Goal: Task Accomplishment & Management: Use online tool/utility

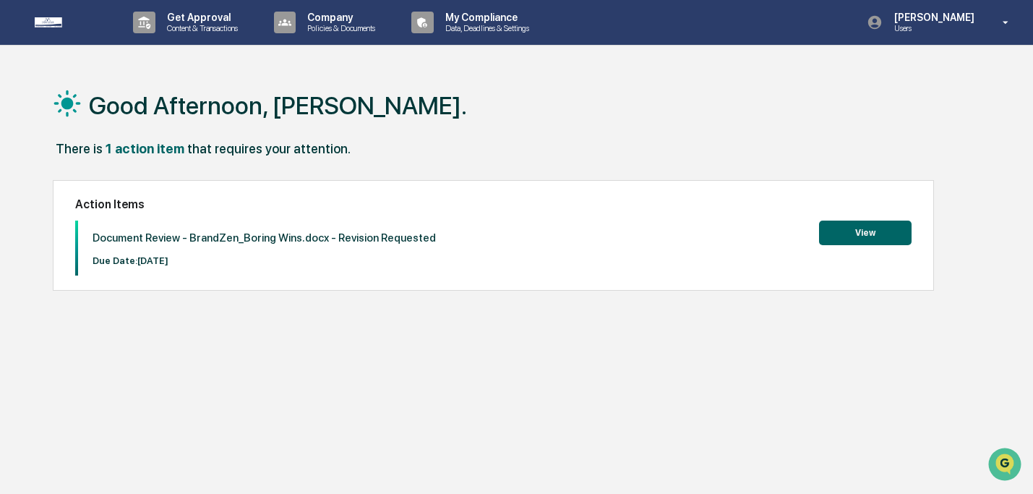
click at [877, 233] on button "View" at bounding box center [865, 233] width 93 height 25
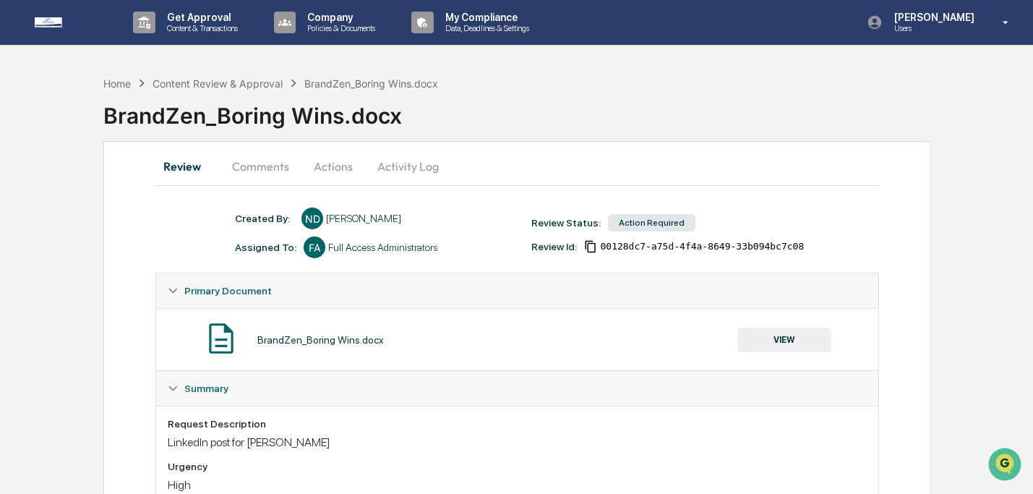
click at [788, 339] on button "VIEW" at bounding box center [785, 340] width 94 height 25
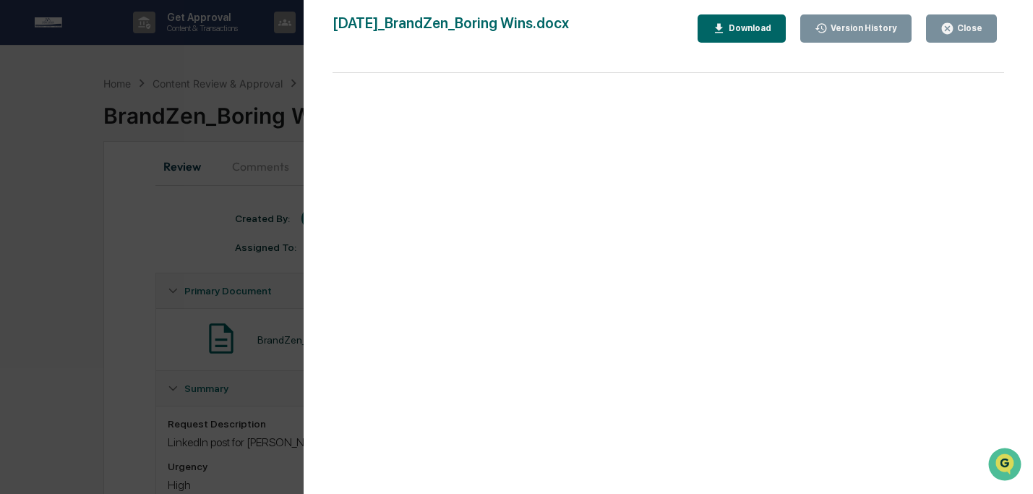
click at [712, 28] on icon "button" at bounding box center [719, 29] width 14 height 14
click at [975, 24] on div "Close" at bounding box center [968, 28] width 28 height 10
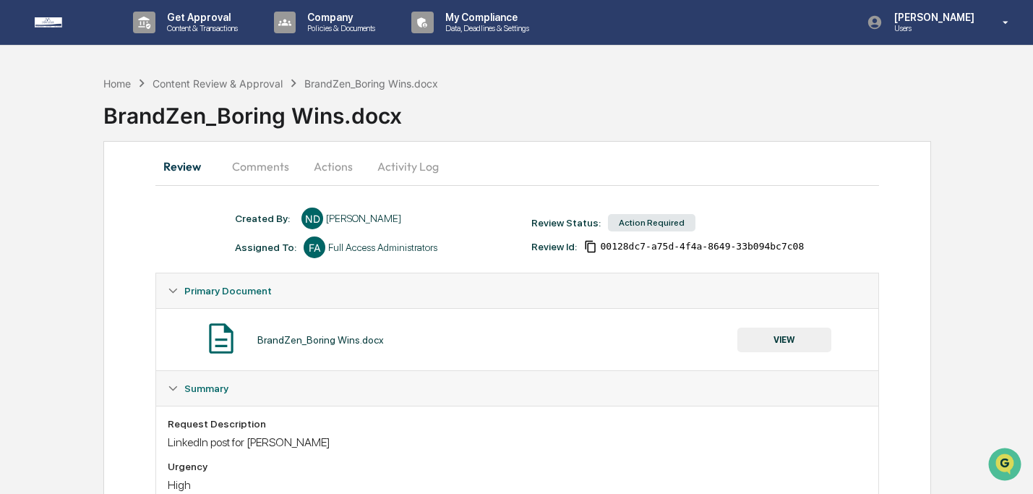
click at [316, 166] on button "Actions" at bounding box center [333, 166] width 65 height 35
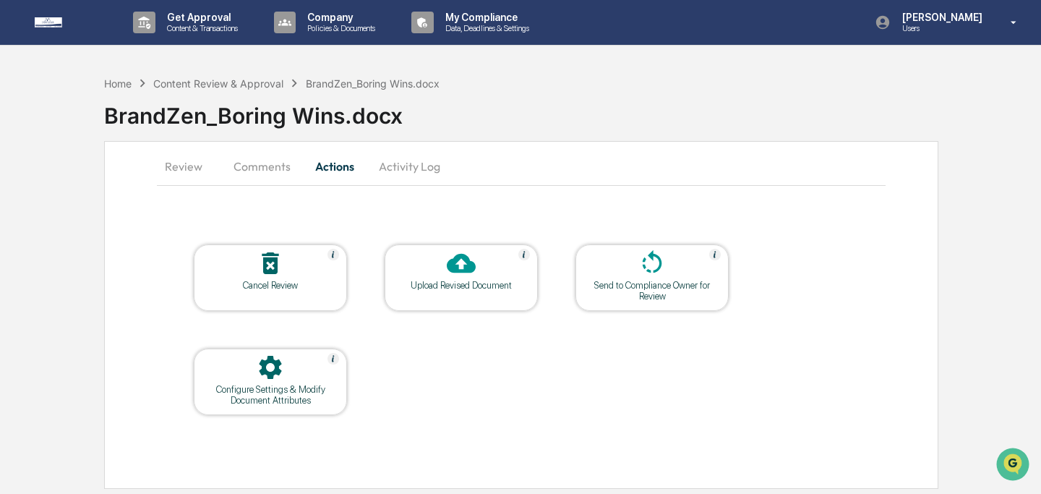
click at [442, 275] on div at bounding box center [461, 264] width 145 height 31
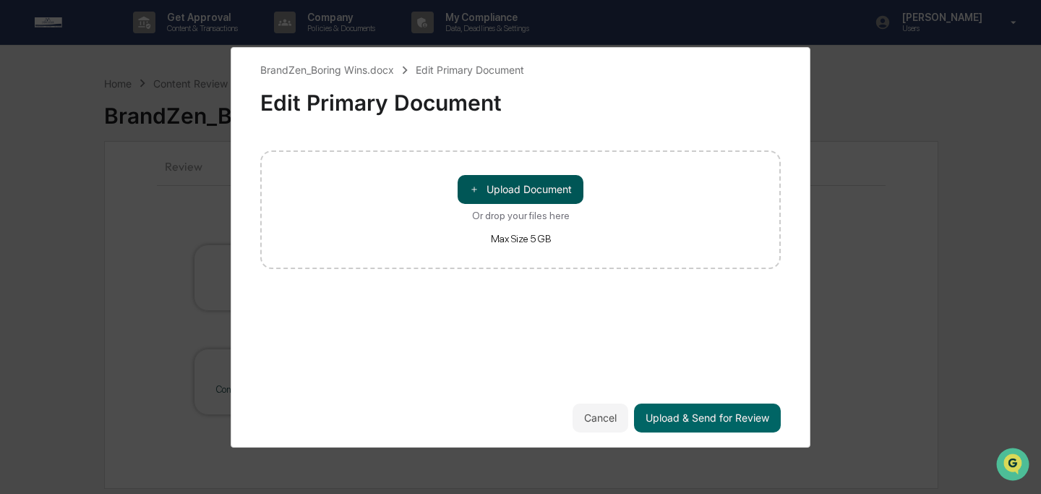
click at [544, 196] on button "＋ Upload Document" at bounding box center [521, 189] width 126 height 29
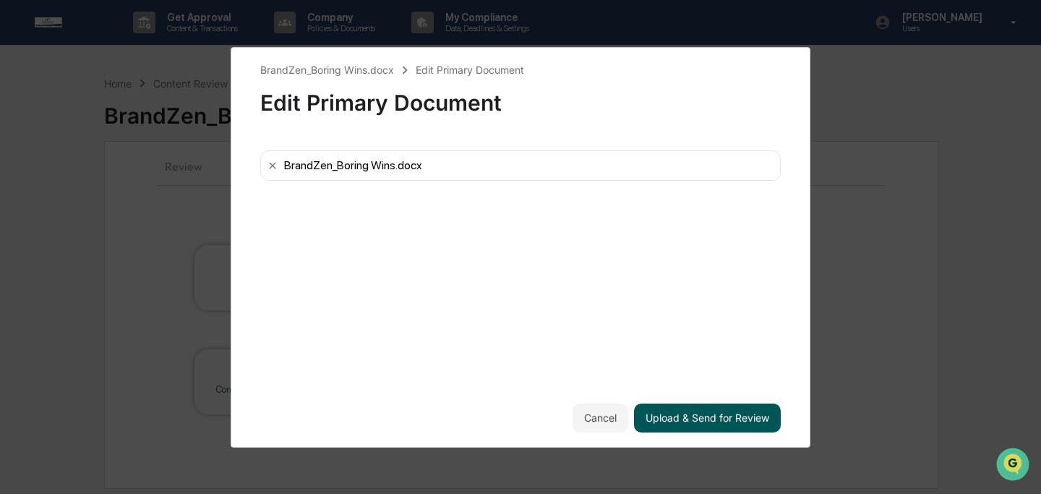
click at [714, 414] on button "Upload & Send for Review" at bounding box center [707, 417] width 147 height 29
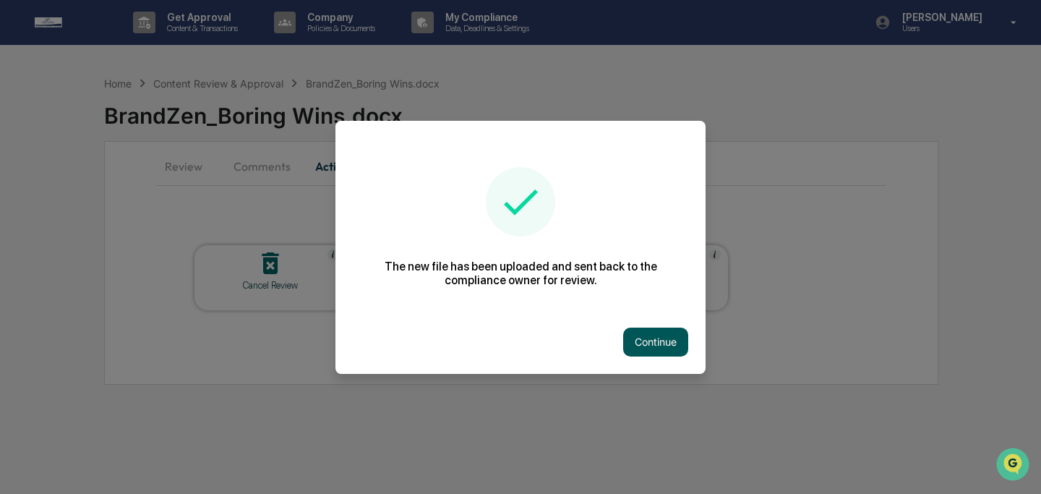
click at [651, 346] on button "Continue" at bounding box center [655, 342] width 65 height 29
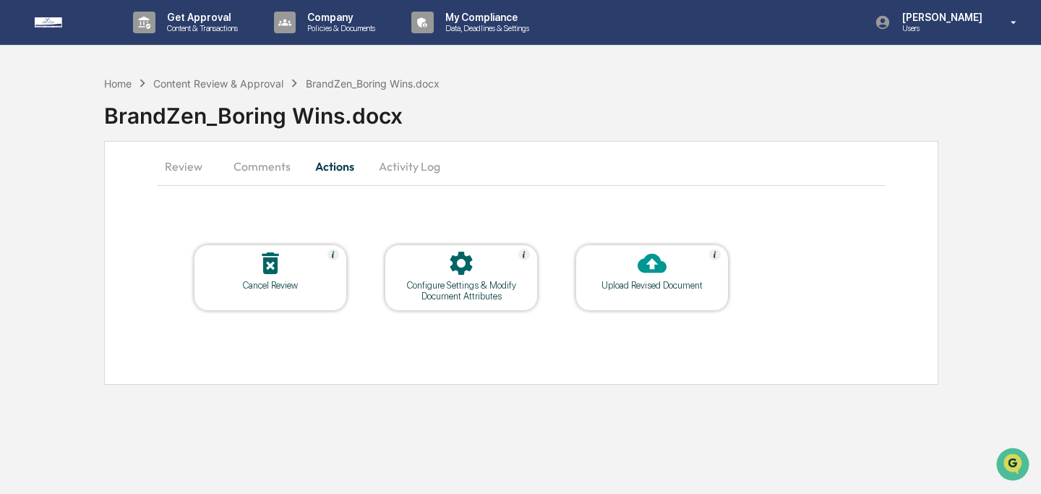
click at [255, 167] on button "Comments" at bounding box center [262, 166] width 80 height 35
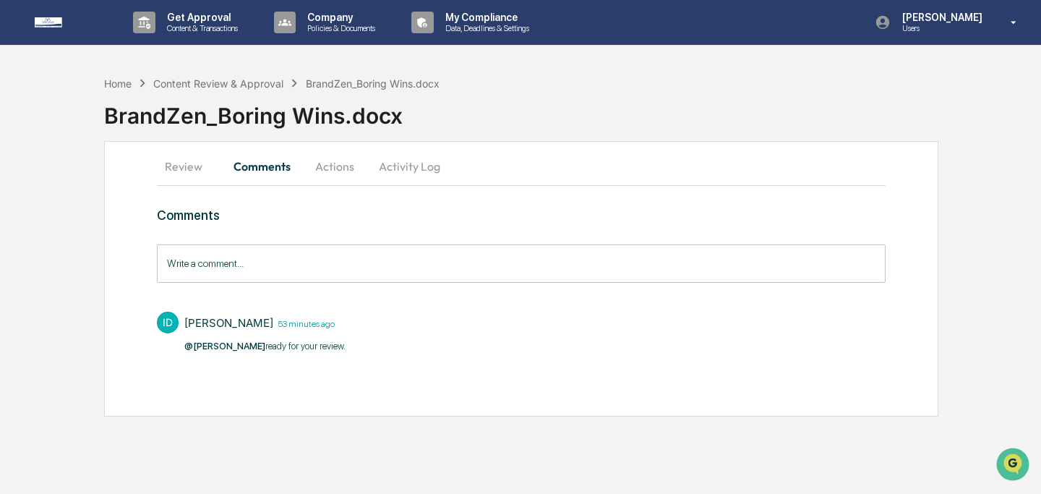
click at [388, 249] on input "Write a comment..." at bounding box center [521, 263] width 729 height 38
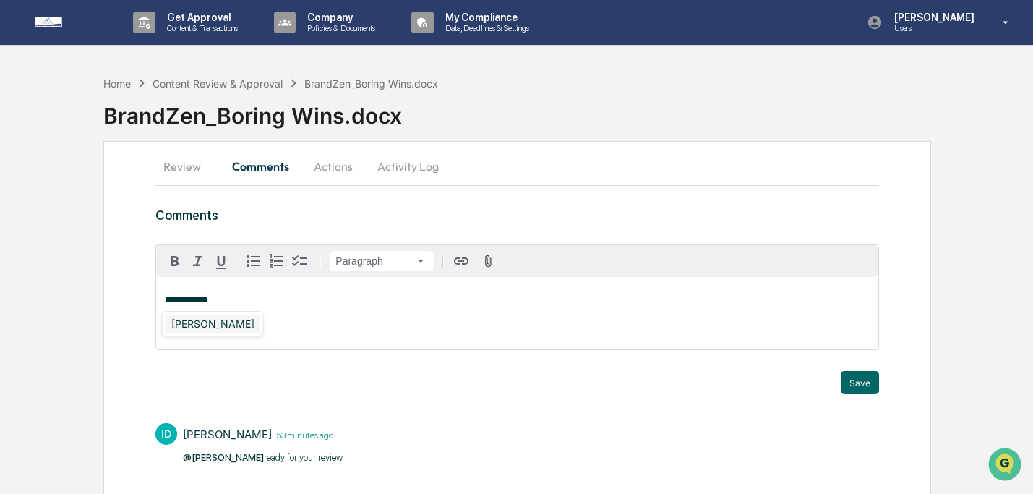
click at [226, 330] on div "[PERSON_NAME]" at bounding box center [213, 324] width 95 height 18
click at [844, 382] on button "Save" at bounding box center [860, 382] width 38 height 23
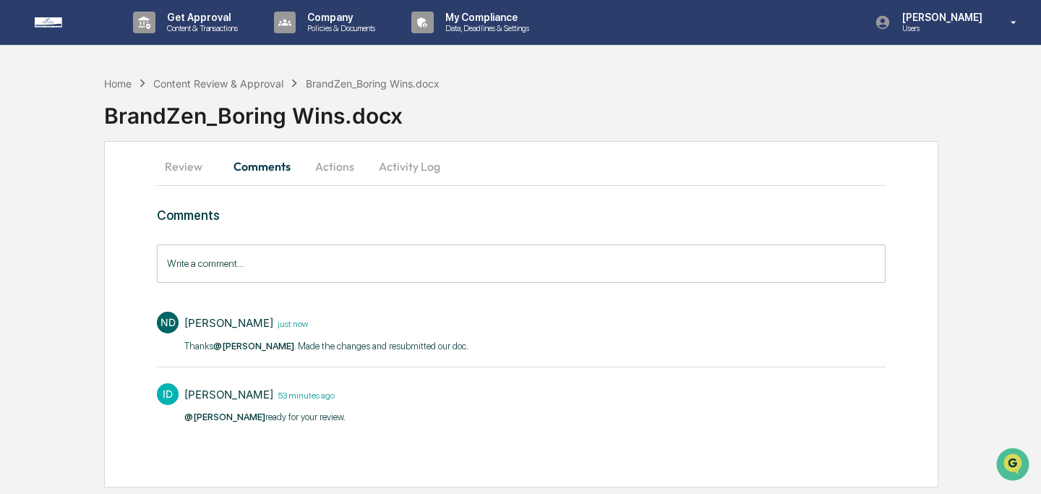
click at [192, 171] on button "Review" at bounding box center [189, 166] width 65 height 35
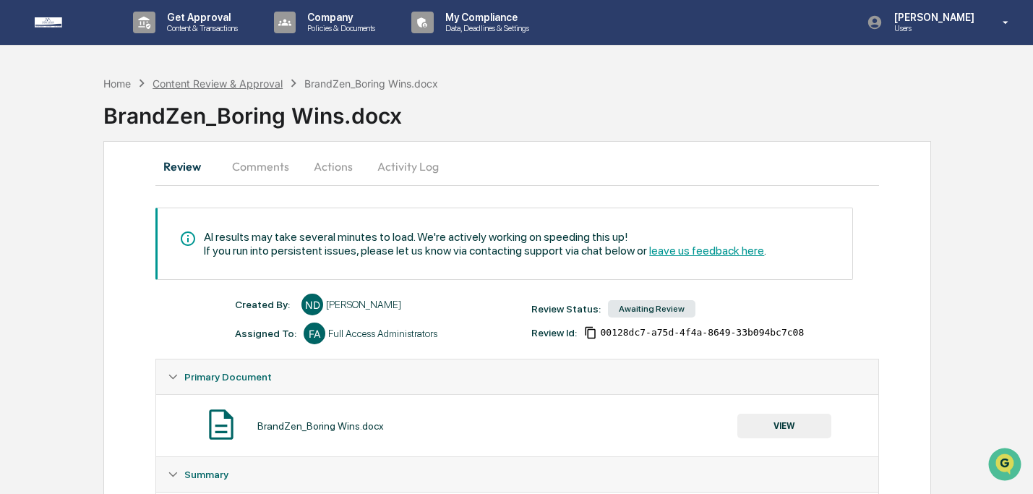
click at [200, 84] on div "Content Review & Approval" at bounding box center [218, 83] width 130 height 12
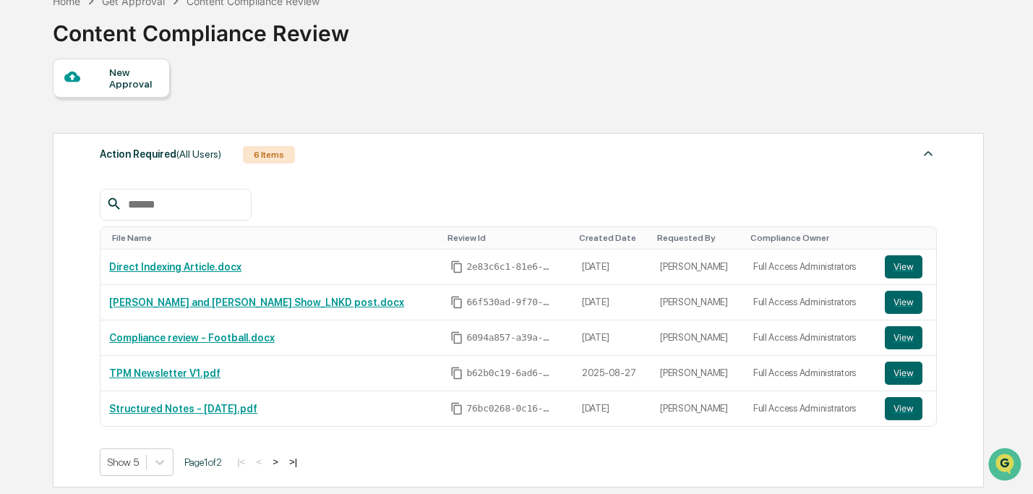
scroll to position [88, 0]
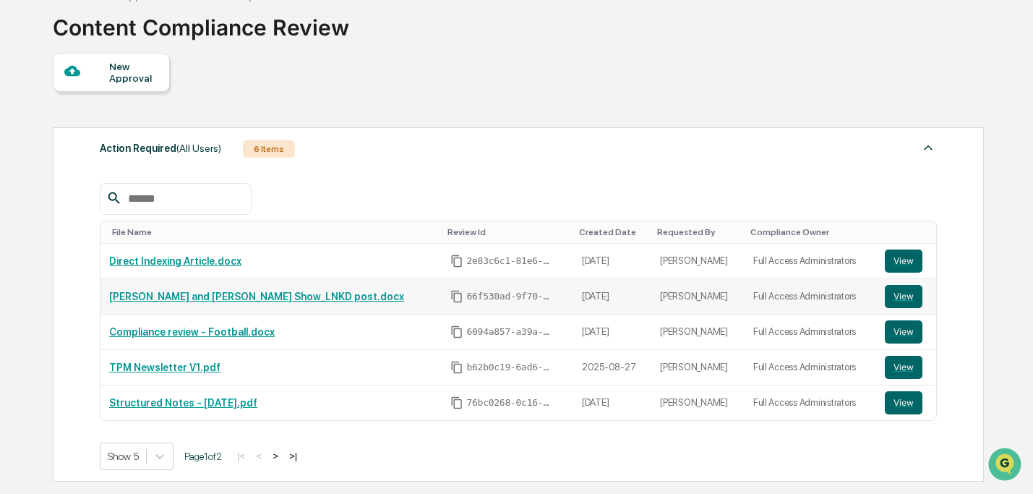
click at [238, 291] on link "[PERSON_NAME] and [PERSON_NAME] Show_LNKD post.docx" at bounding box center [256, 297] width 295 height 12
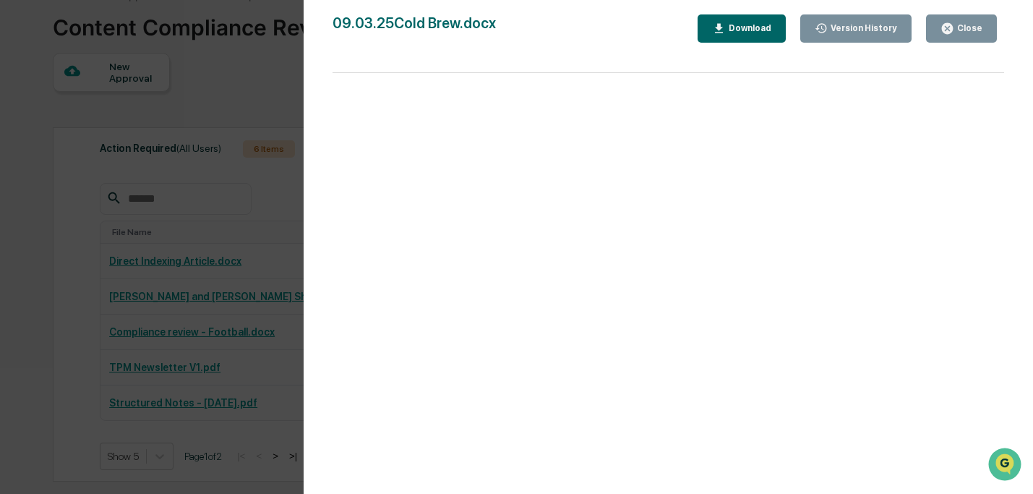
click at [730, 28] on div "Download" at bounding box center [749, 28] width 46 height 10
click at [958, 34] on div "Close" at bounding box center [962, 29] width 42 height 14
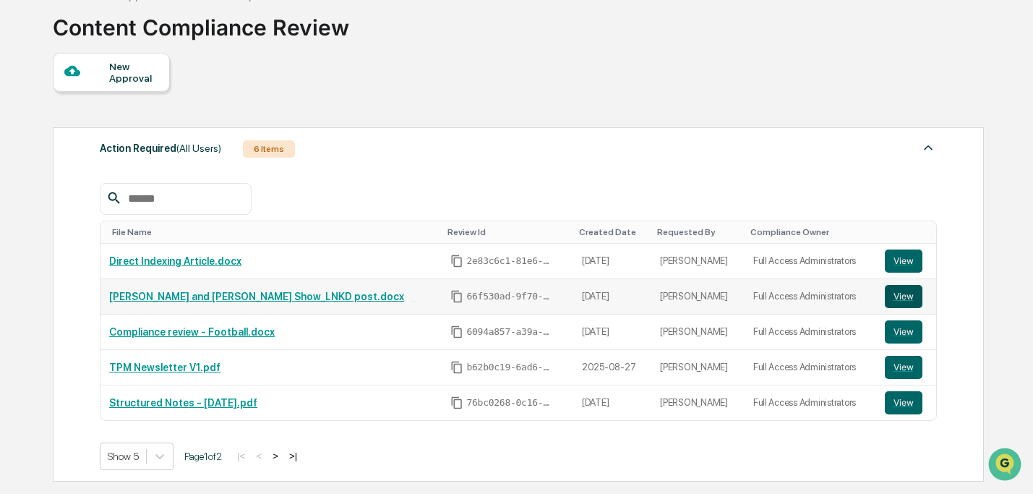
click at [889, 296] on button "View" at bounding box center [904, 296] width 38 height 23
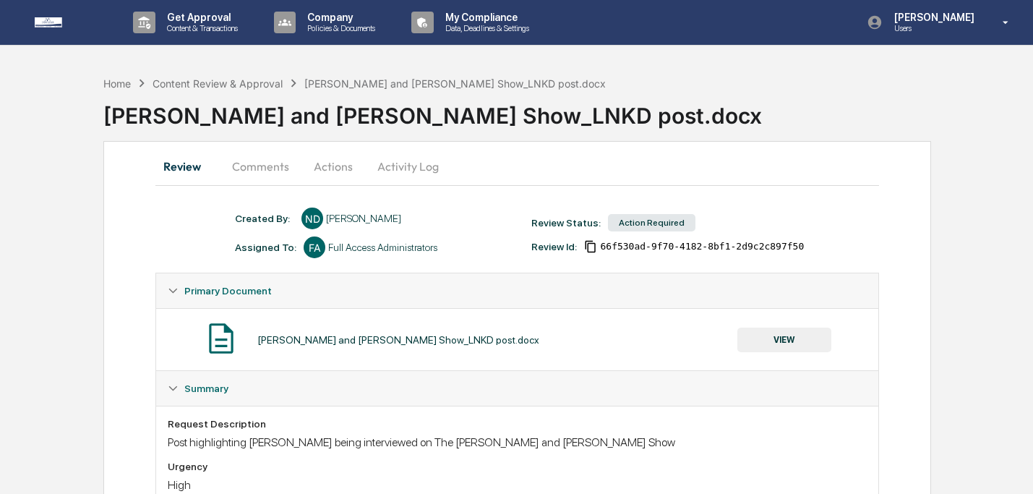
click at [275, 162] on button "Comments" at bounding box center [261, 166] width 80 height 35
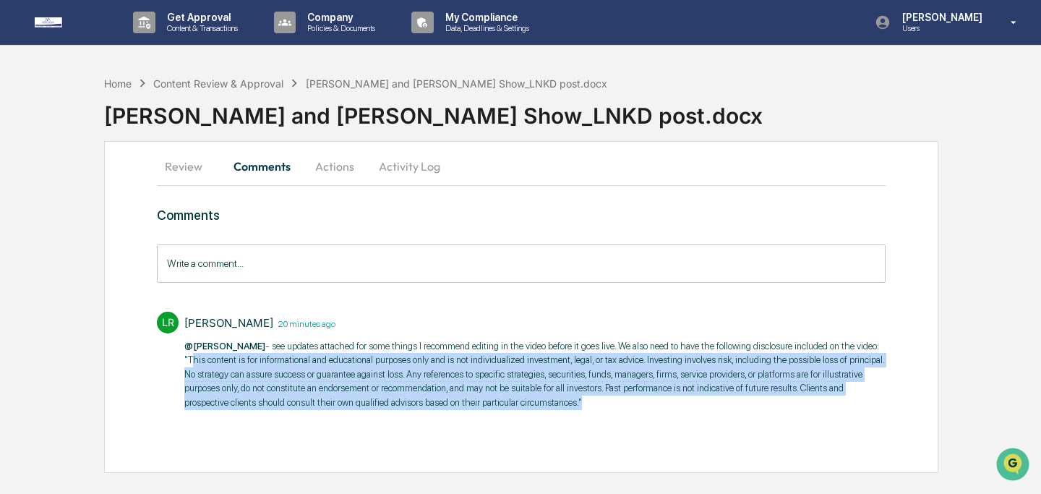
drag, startPoint x: 294, startPoint y: 416, endPoint x: 248, endPoint y: 366, distance: 68.1
click at [248, 366] on p "@Niki Desai - see updates attached for some things I recommend editing in the v…" at bounding box center [534, 374] width 701 height 71
copy p "This content is for informational and educational purposes only and is not indi…"
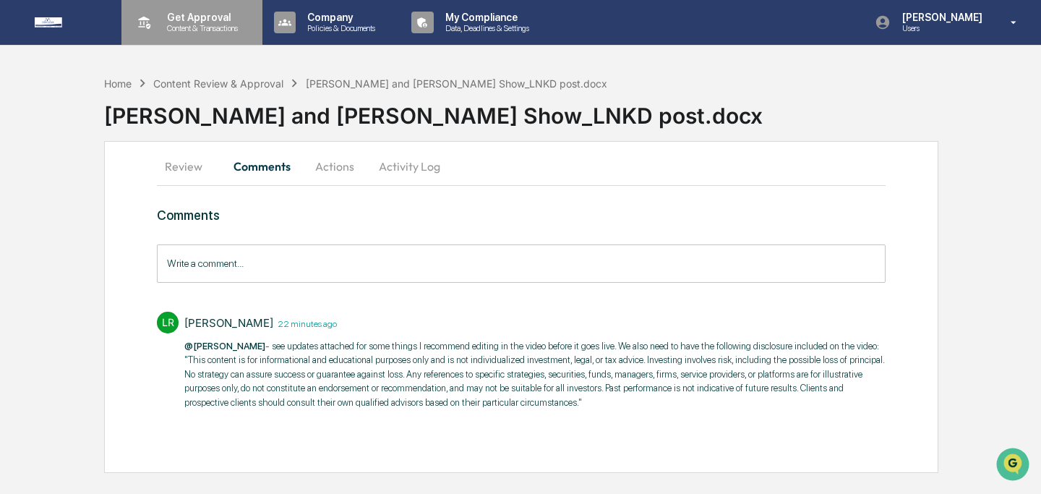
click at [203, 22] on p "Get Approval" at bounding box center [200, 18] width 90 height 12
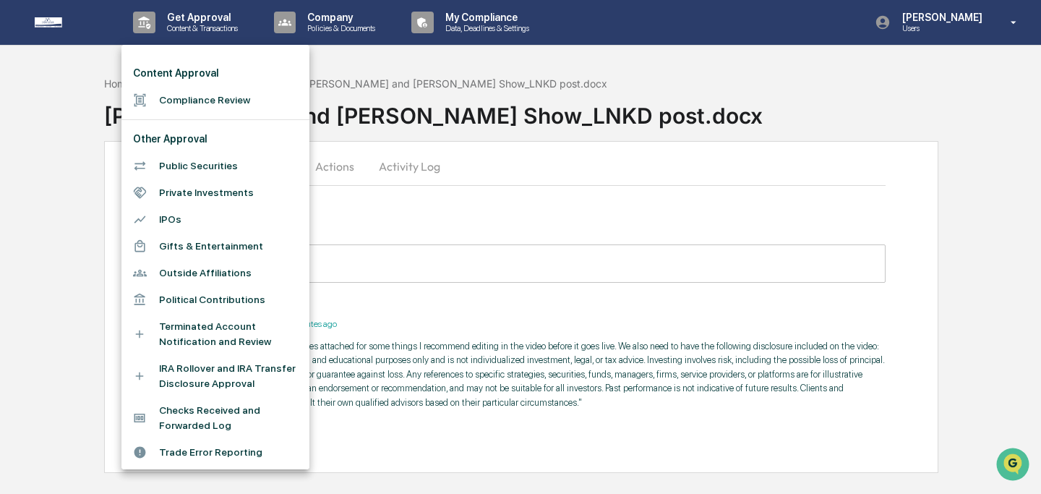
click at [218, 99] on li "Compliance Review" at bounding box center [215, 100] width 188 height 27
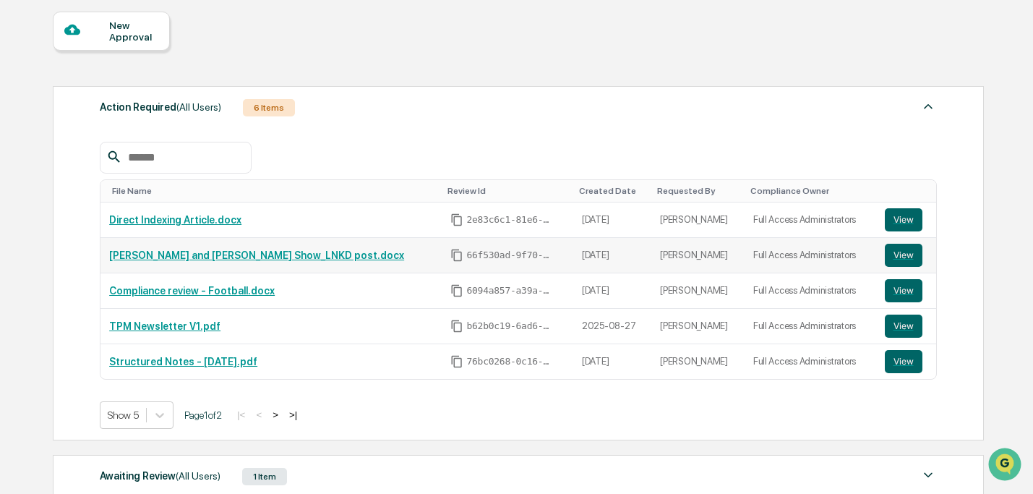
scroll to position [132, 0]
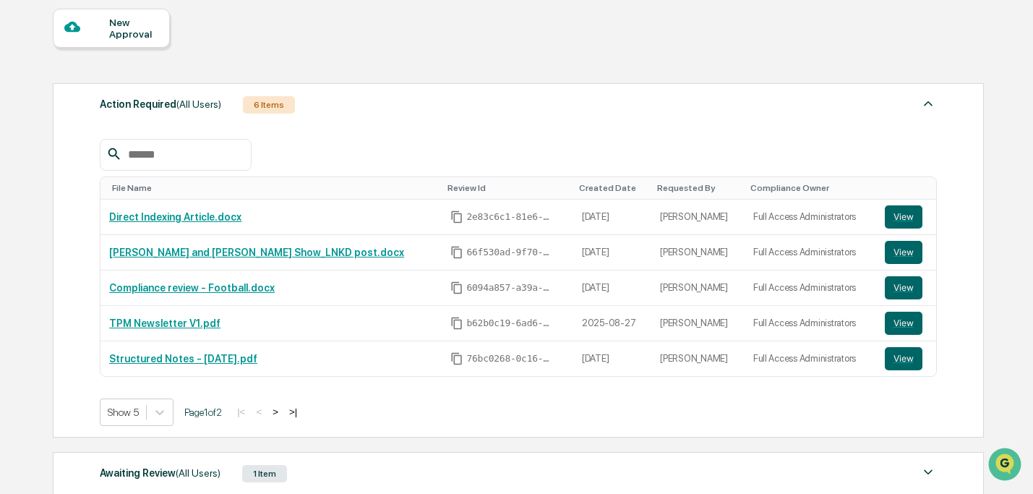
click at [283, 414] on button ">" at bounding box center [275, 412] width 14 height 12
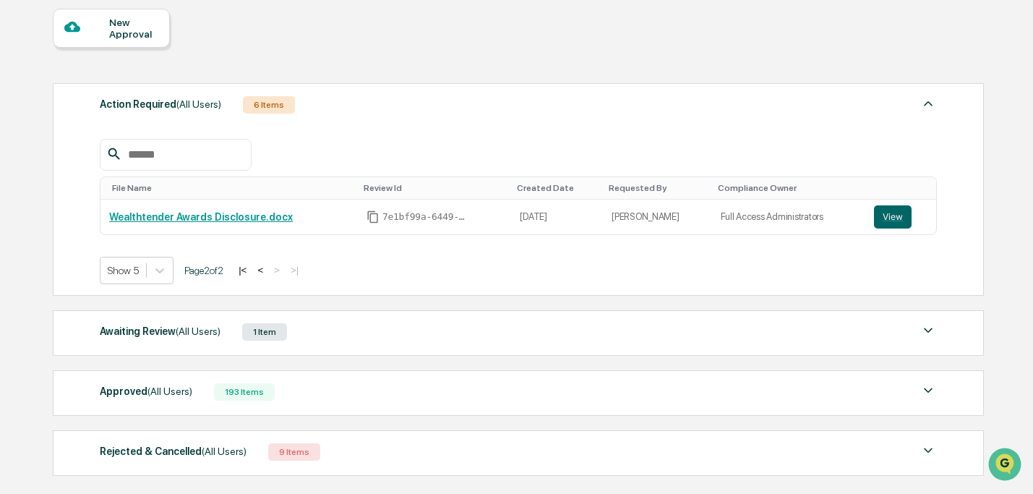
click at [230, 342] on div "Awaiting Review (All Users) 1 Item" at bounding box center [518, 332] width 837 height 20
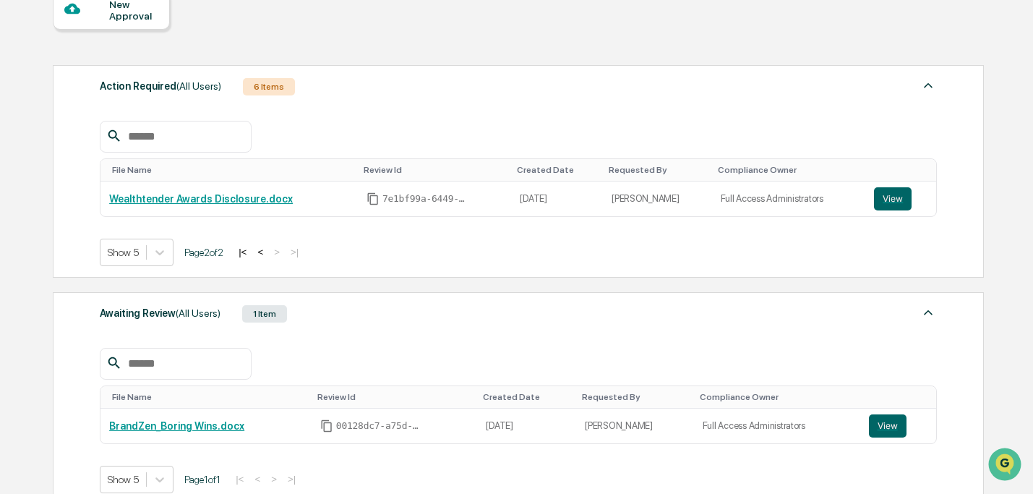
scroll to position [127, 0]
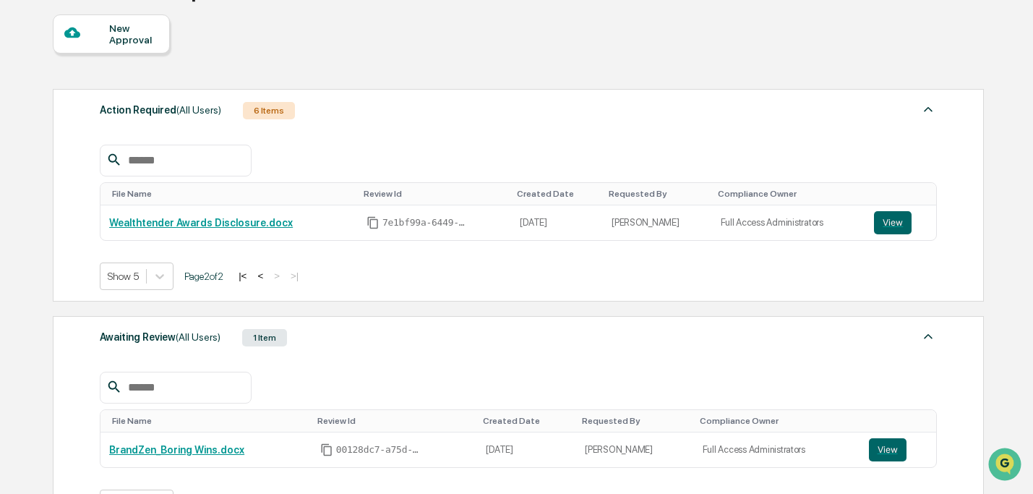
click at [268, 276] on button "<" at bounding box center [260, 276] width 14 height 12
